Goal: Information Seeking & Learning: Learn about a topic

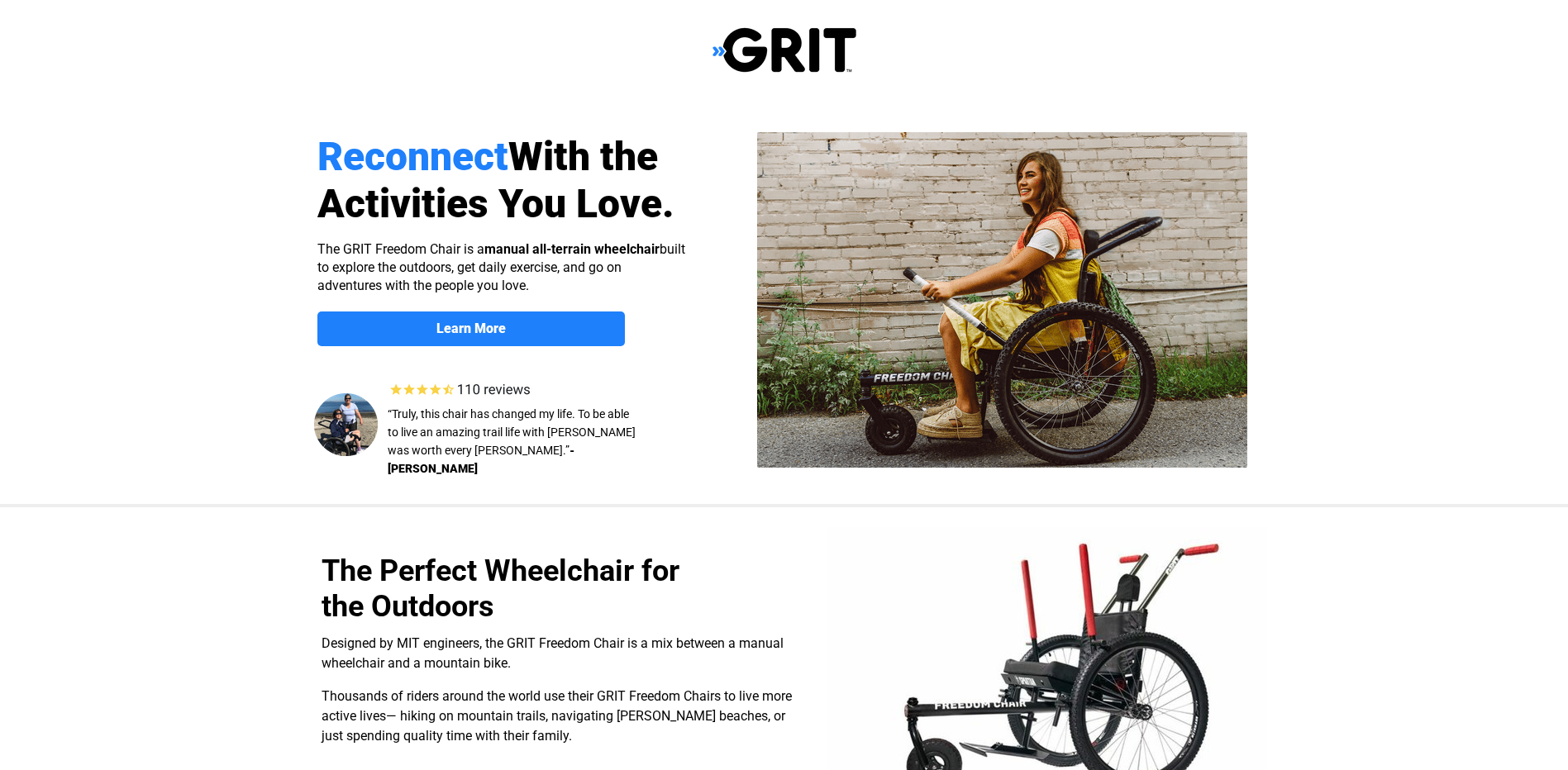
select select "US"
click at [493, 334] on strong "Learn More" at bounding box center [472, 328] width 70 height 16
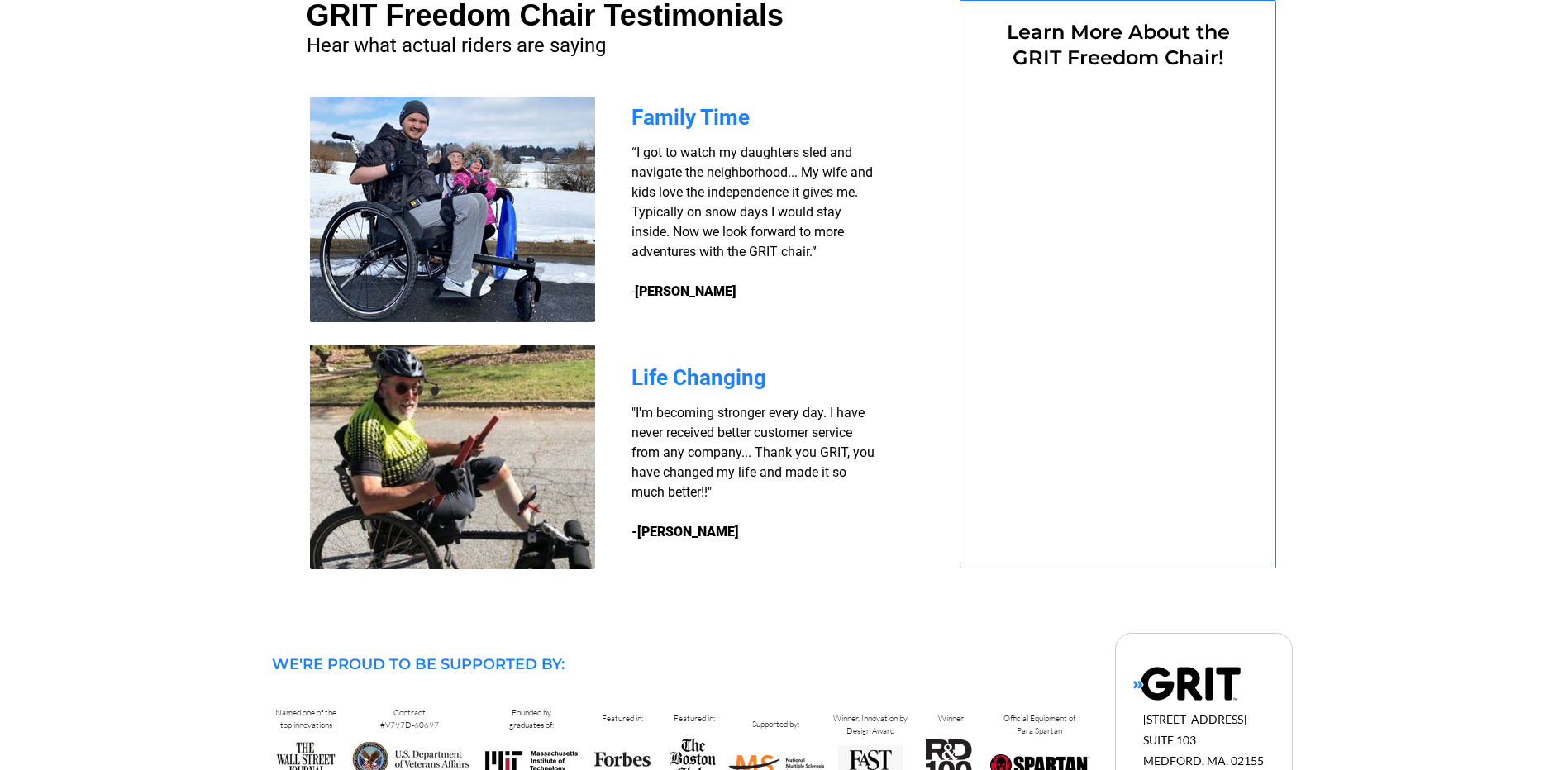
select select "US"
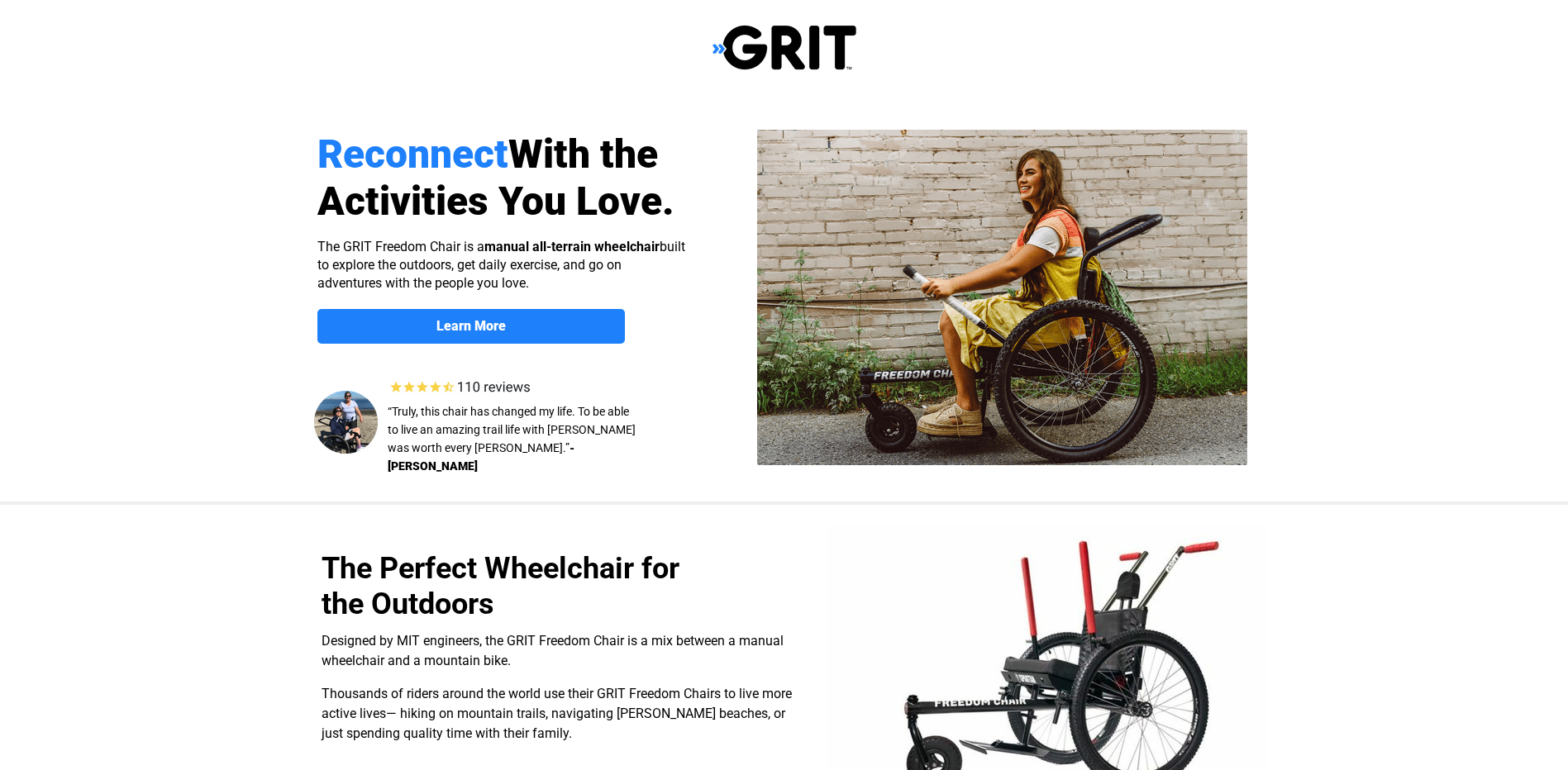
scroll to position [0, 0]
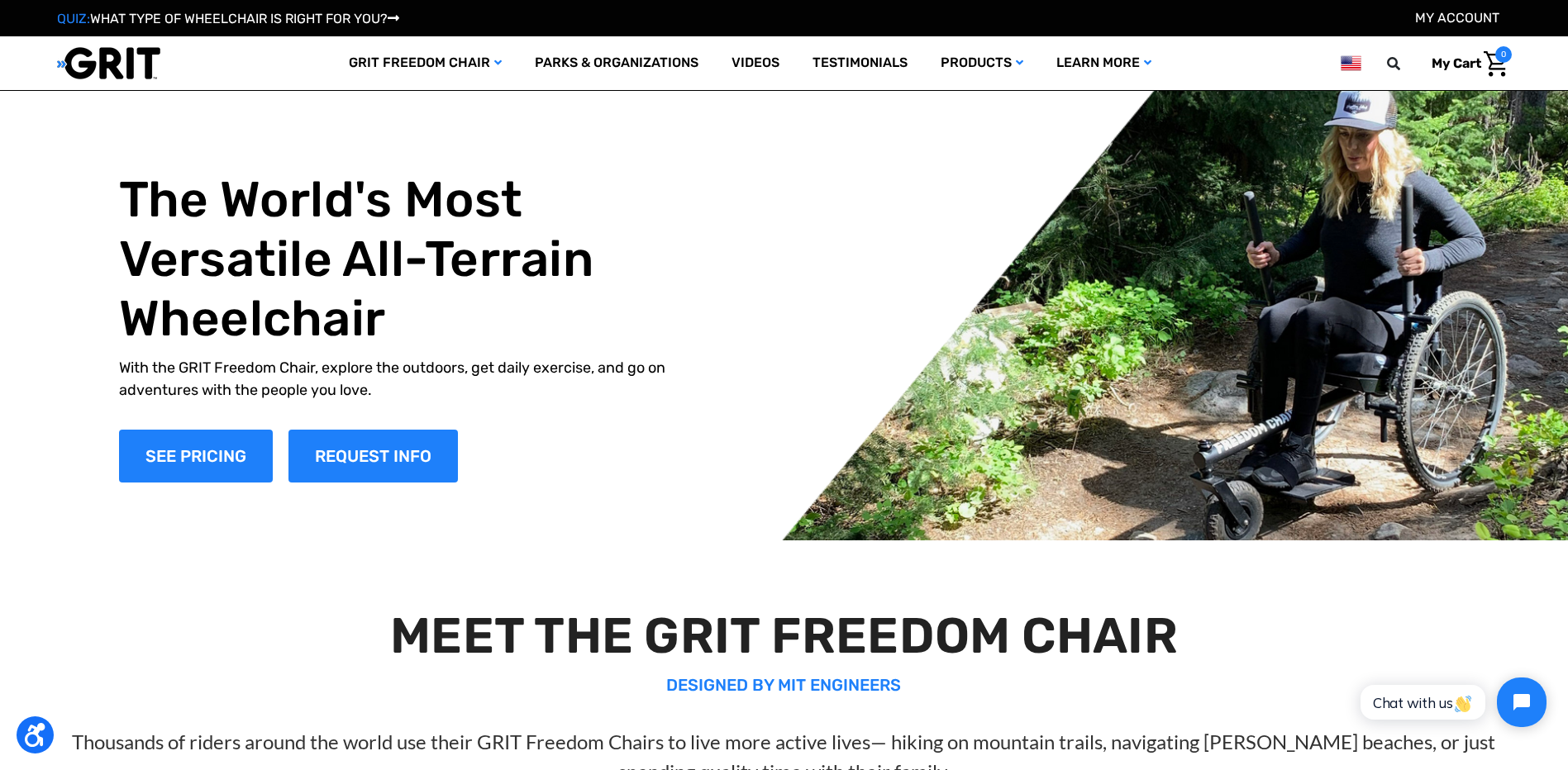
click at [318, 15] on link "QUIZ: WHAT TYPE OF WHEELCHAIR IS RIGHT FOR YOU?" at bounding box center [227, 18] width 343 height 16
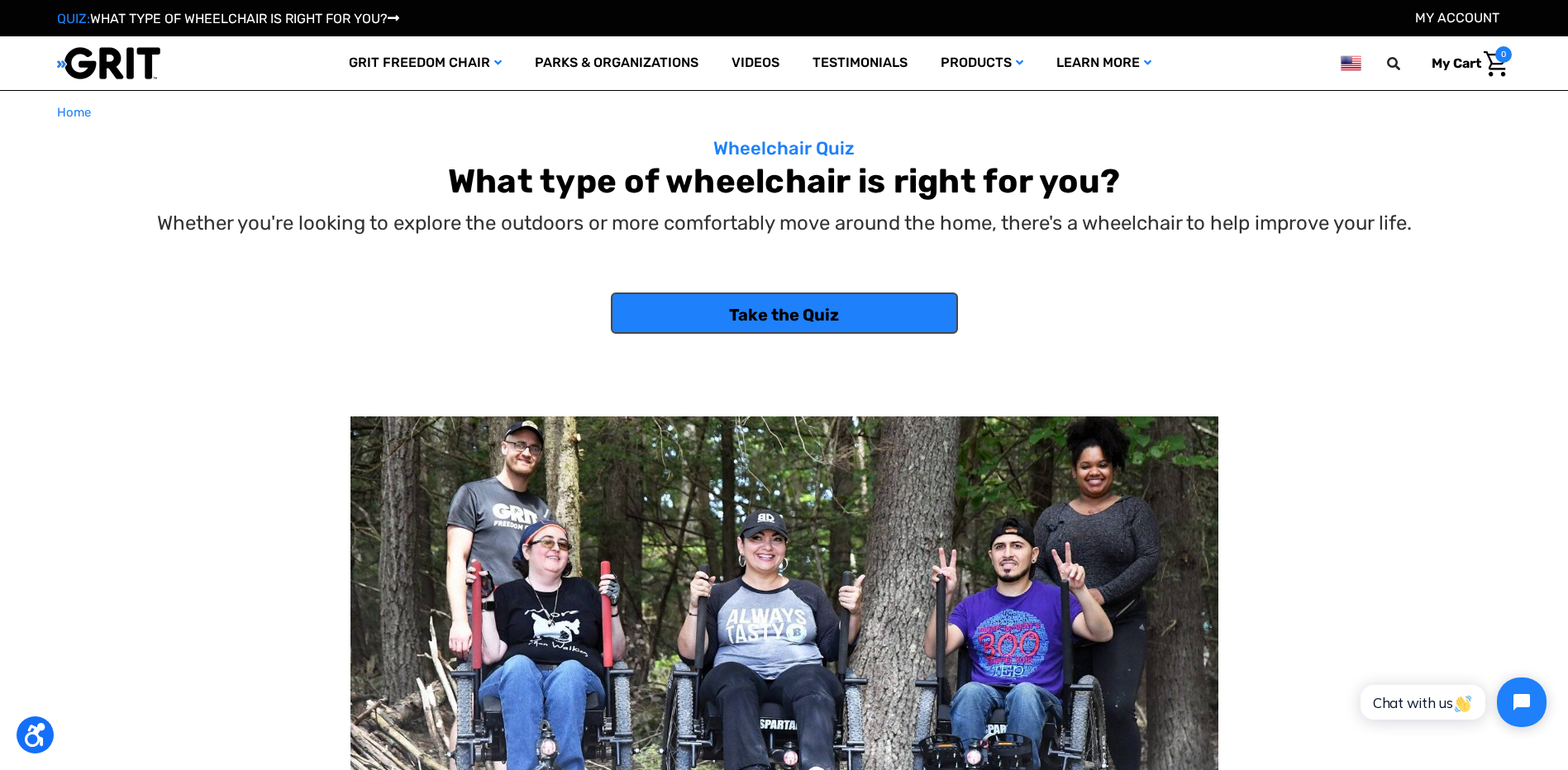
click at [740, 317] on link "Take the Quiz" at bounding box center [784, 313] width 347 height 41
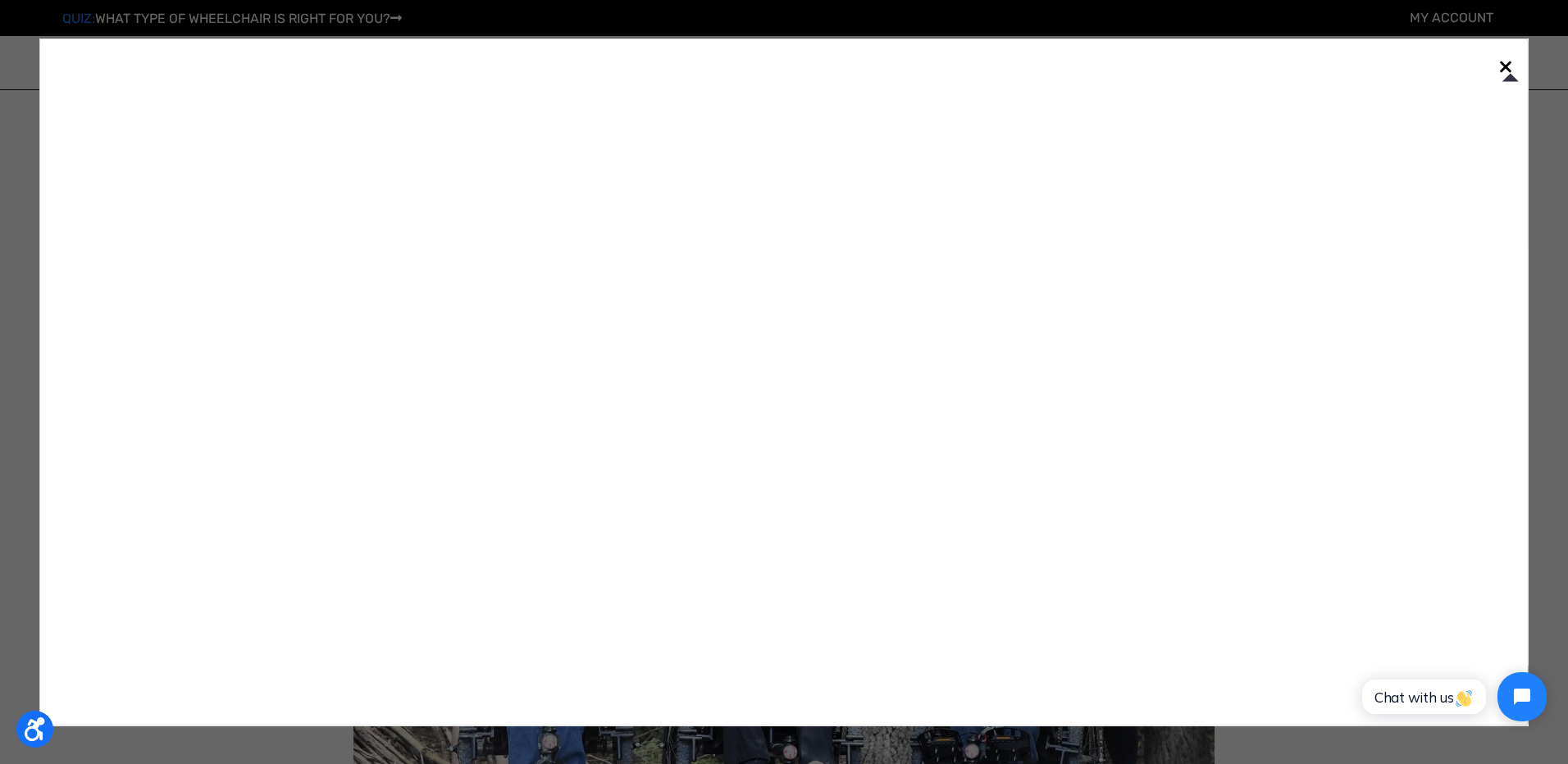
click at [1509, 63] on span "×" at bounding box center [1505, 65] width 15 height 31
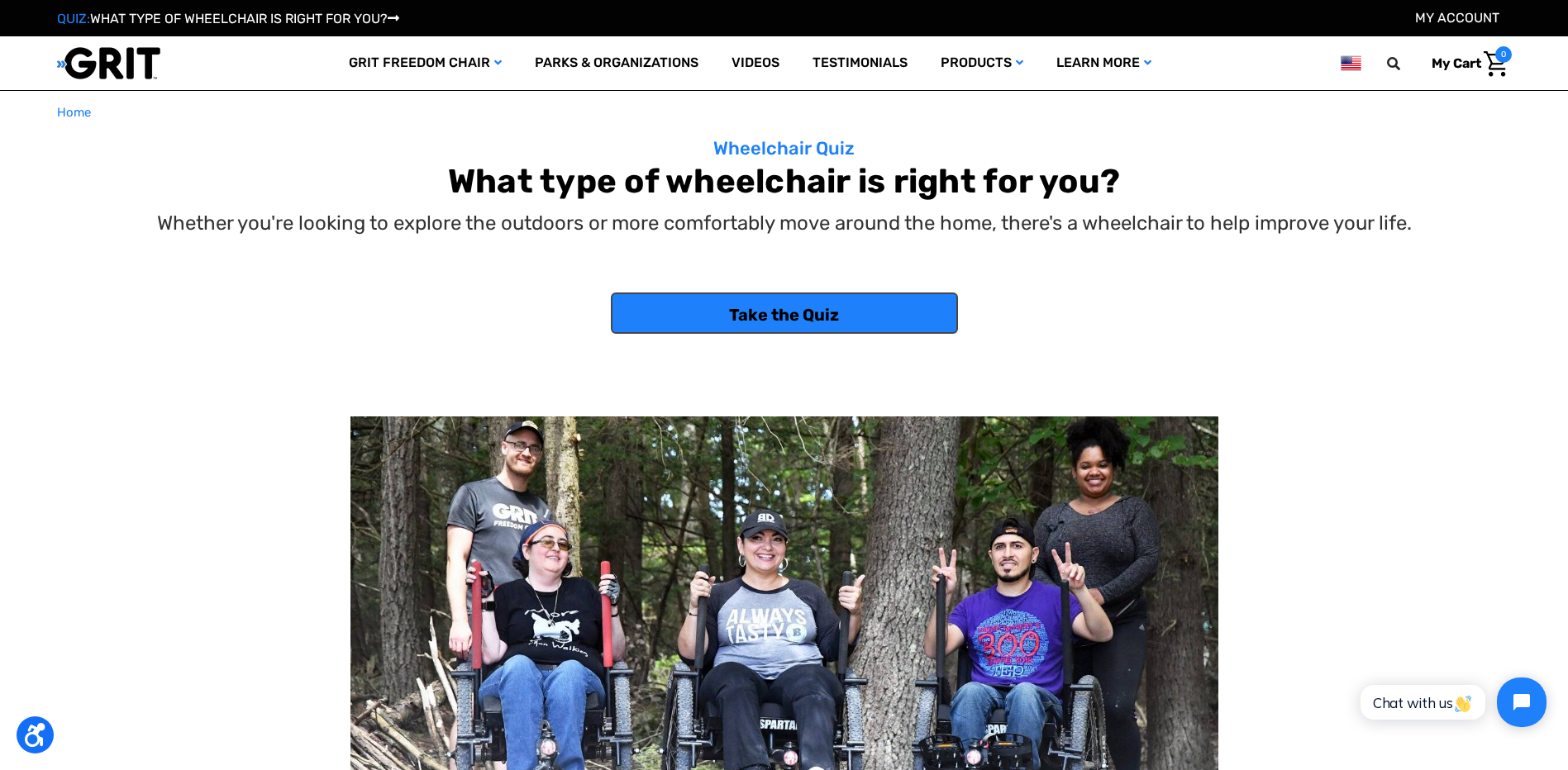
click at [886, 320] on link "Take the Quiz" at bounding box center [784, 313] width 347 height 41
